Goal: Complete application form: Complete application form

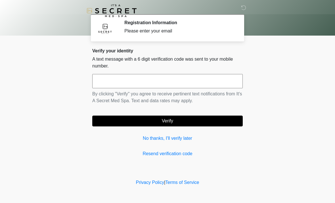
click at [222, 80] on input "text" at bounding box center [167, 81] width 151 height 14
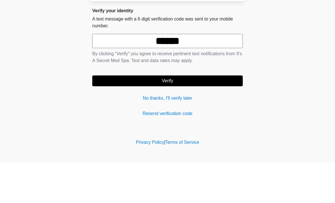
type input "******"
click at [212, 115] on button "Verify" at bounding box center [167, 120] width 151 height 11
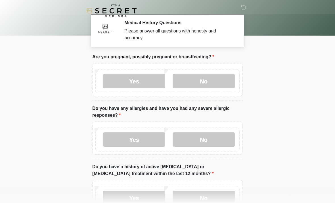
click at [206, 78] on label "No" at bounding box center [204, 81] width 62 height 14
click at [221, 143] on label "No" at bounding box center [204, 139] width 62 height 14
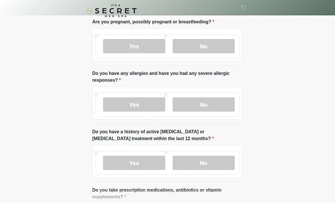
scroll to position [39, 0]
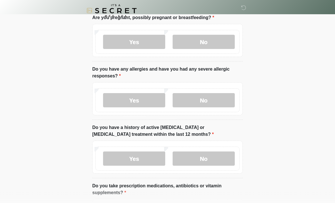
click at [218, 156] on label "No" at bounding box center [204, 158] width 62 height 14
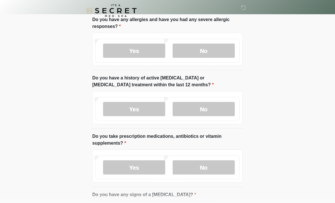
scroll to position [88, 0]
click at [147, 163] on label "Yes" at bounding box center [134, 167] width 62 height 14
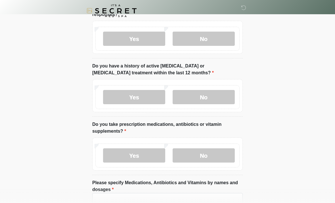
scroll to position [137, 0]
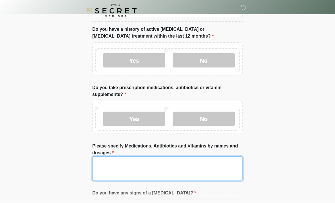
click at [175, 164] on textarea "Please specify Medications, Antibiotics and Vitamins by names and dosages" at bounding box center [167, 168] width 151 height 24
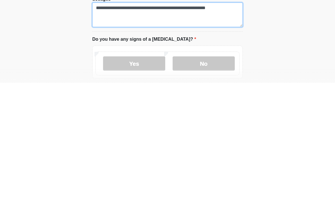
scroll to position [172, 0]
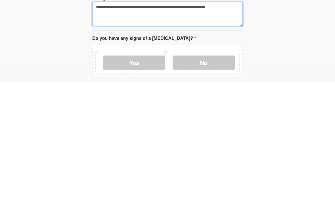
type textarea "**********"
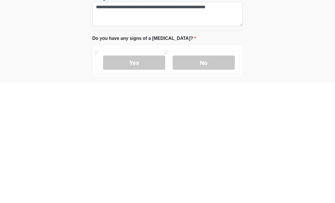
click at [201, 175] on label "No" at bounding box center [204, 182] width 62 height 14
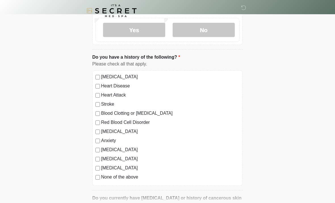
scroll to position [324, 0]
click at [95, 128] on div "High Blood Pressure Heart Disease Heart Attack Stroke Blood Clotting or Bleedin…" at bounding box center [167, 128] width 151 height 115
click at [94, 130] on div "High Blood Pressure Heart Disease Heart Attack Stroke Blood Clotting or Bleedin…" at bounding box center [167, 128] width 151 height 115
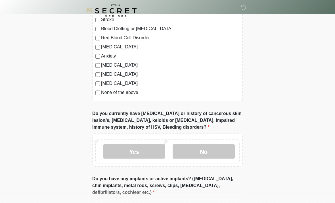
scroll to position [411, 0]
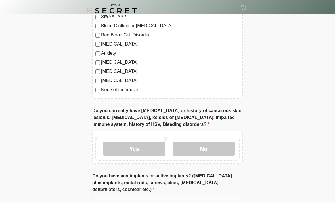
click at [220, 145] on label "No" at bounding box center [204, 148] width 62 height 14
click at [217, 145] on label "No" at bounding box center [204, 148] width 62 height 14
click at [214, 145] on label "No" at bounding box center [204, 148] width 62 height 14
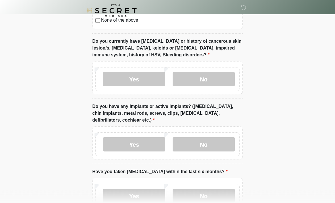
scroll to position [482, 0]
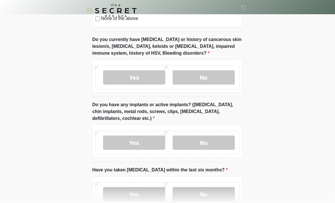
click at [212, 140] on label "No" at bounding box center [204, 143] width 62 height 14
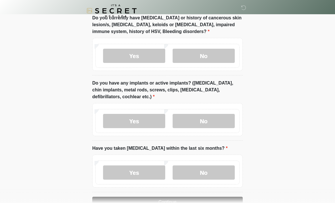
scroll to position [520, 0]
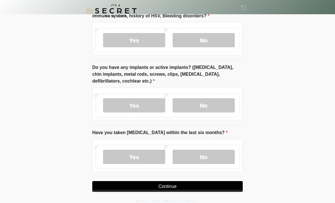
click at [215, 157] on label "No" at bounding box center [204, 156] width 62 height 14
click at [193, 186] on button "Continue" at bounding box center [167, 186] width 151 height 11
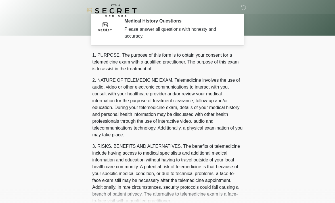
scroll to position [0, 0]
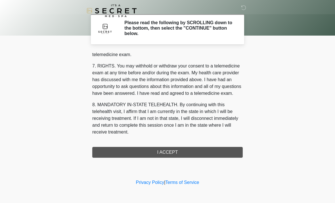
click at [174, 150] on div "1. PURPOSE. The purpose of this form is to obtain your consent for a telemedici…" at bounding box center [167, 104] width 151 height 107
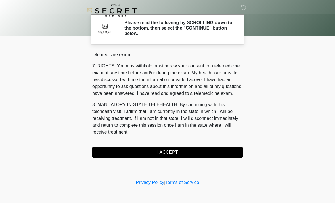
click at [214, 147] on button "I ACCEPT" at bounding box center [167, 152] width 151 height 11
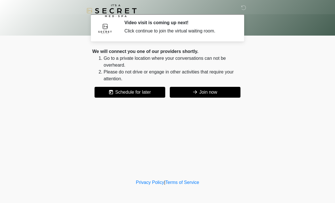
click at [224, 92] on button "Join now" at bounding box center [205, 92] width 71 height 11
